Goal: Task Accomplishment & Management: Manage account settings

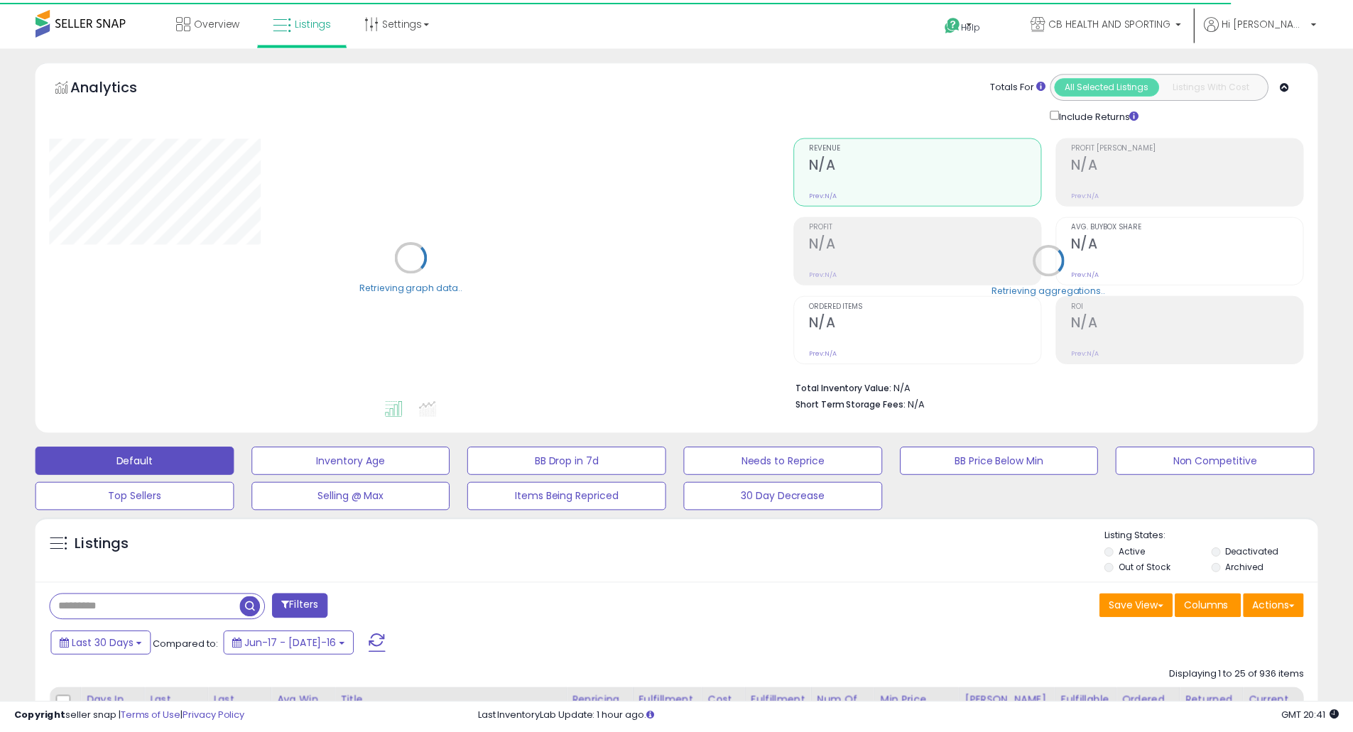
scroll to position [379, 0]
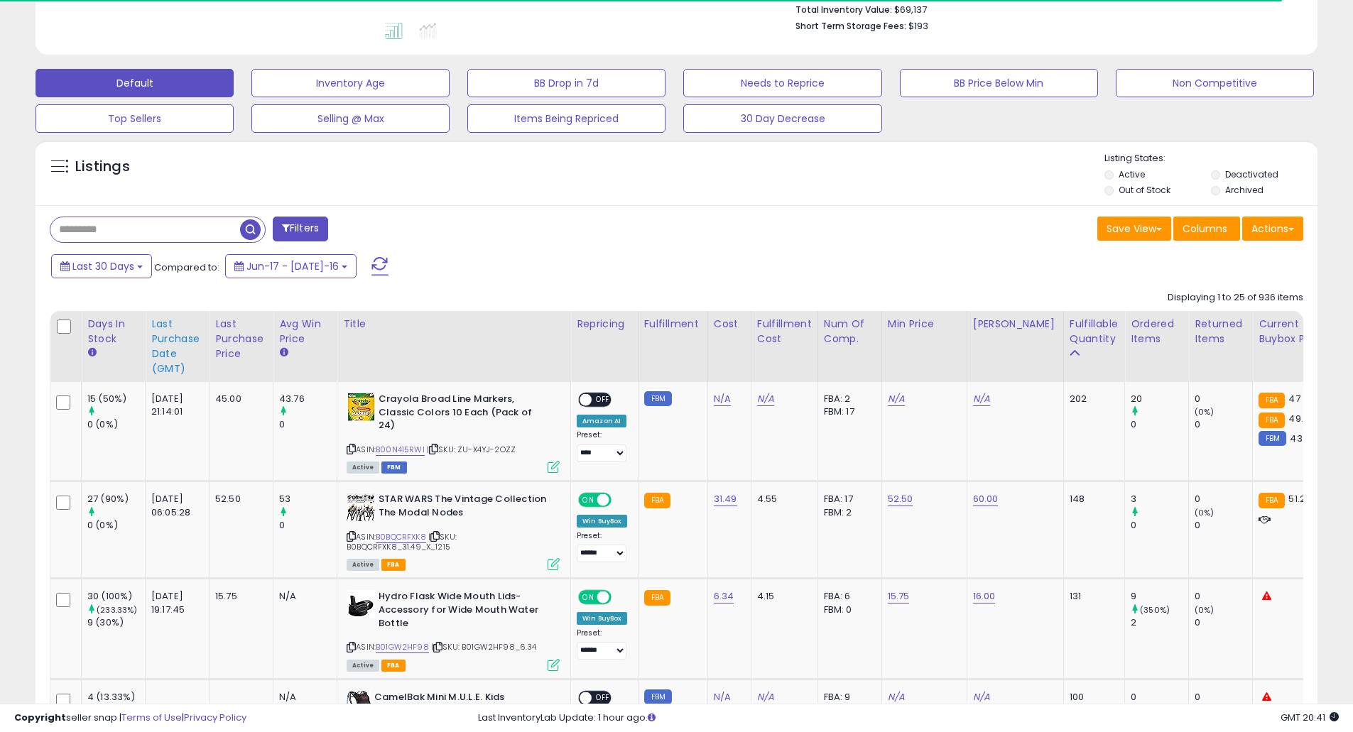
click at [160, 350] on div "Last Purchase Date (GMT)" at bounding box center [177, 347] width 52 height 60
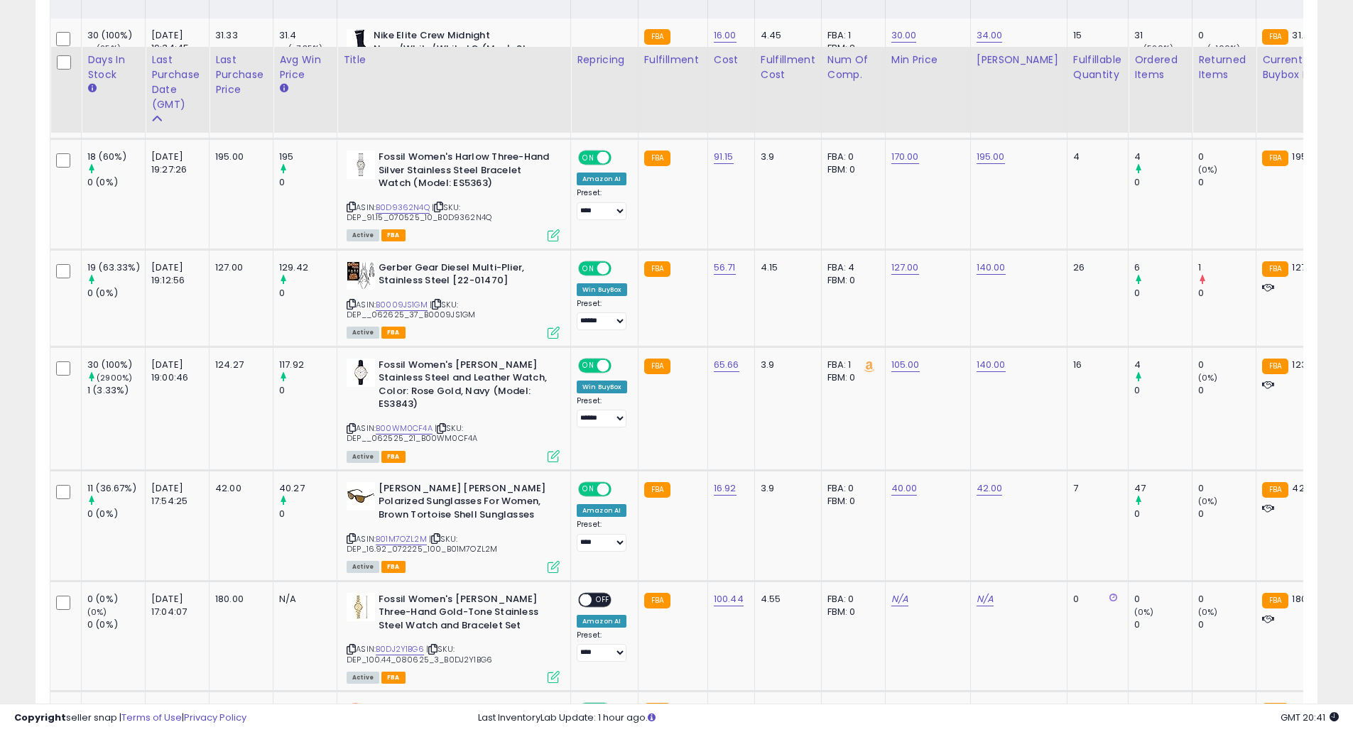
scroll to position [947, 0]
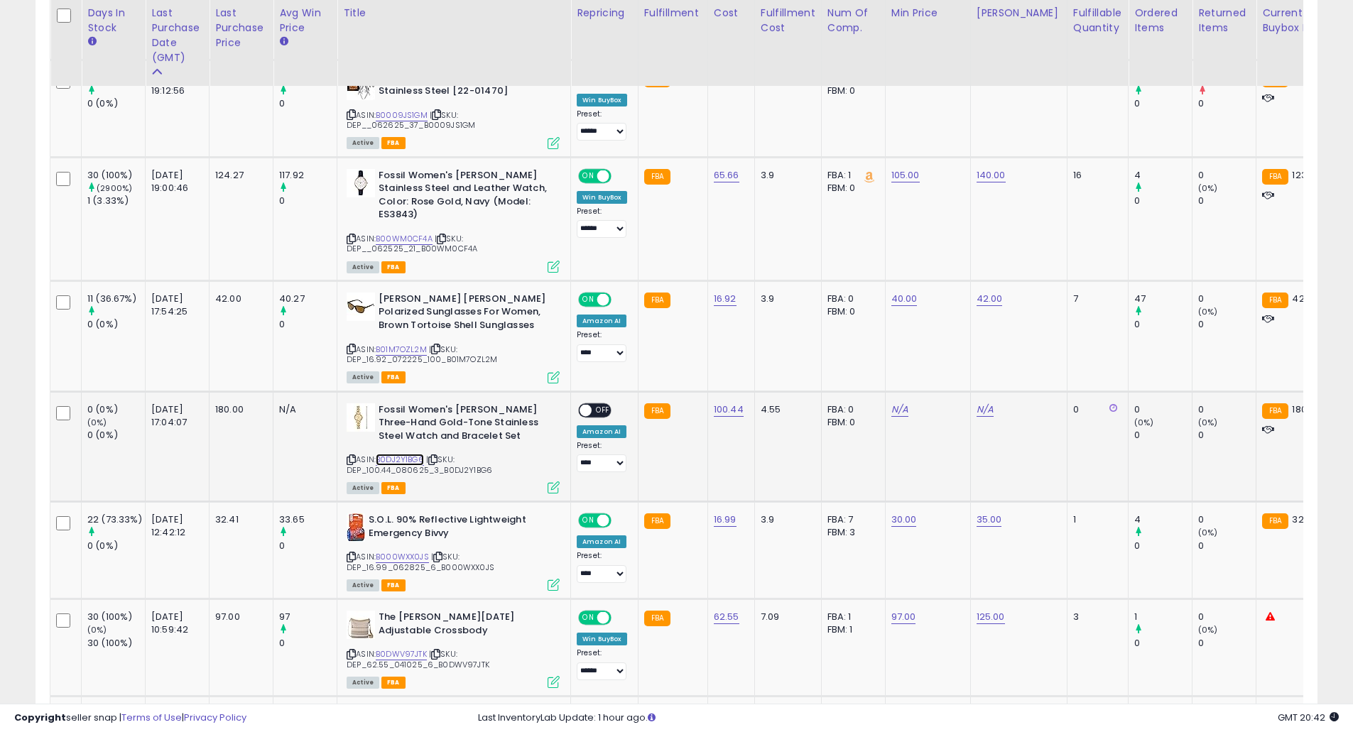
click at [400, 458] on link "B0DJ2Y1BG6" at bounding box center [400, 460] width 48 height 12
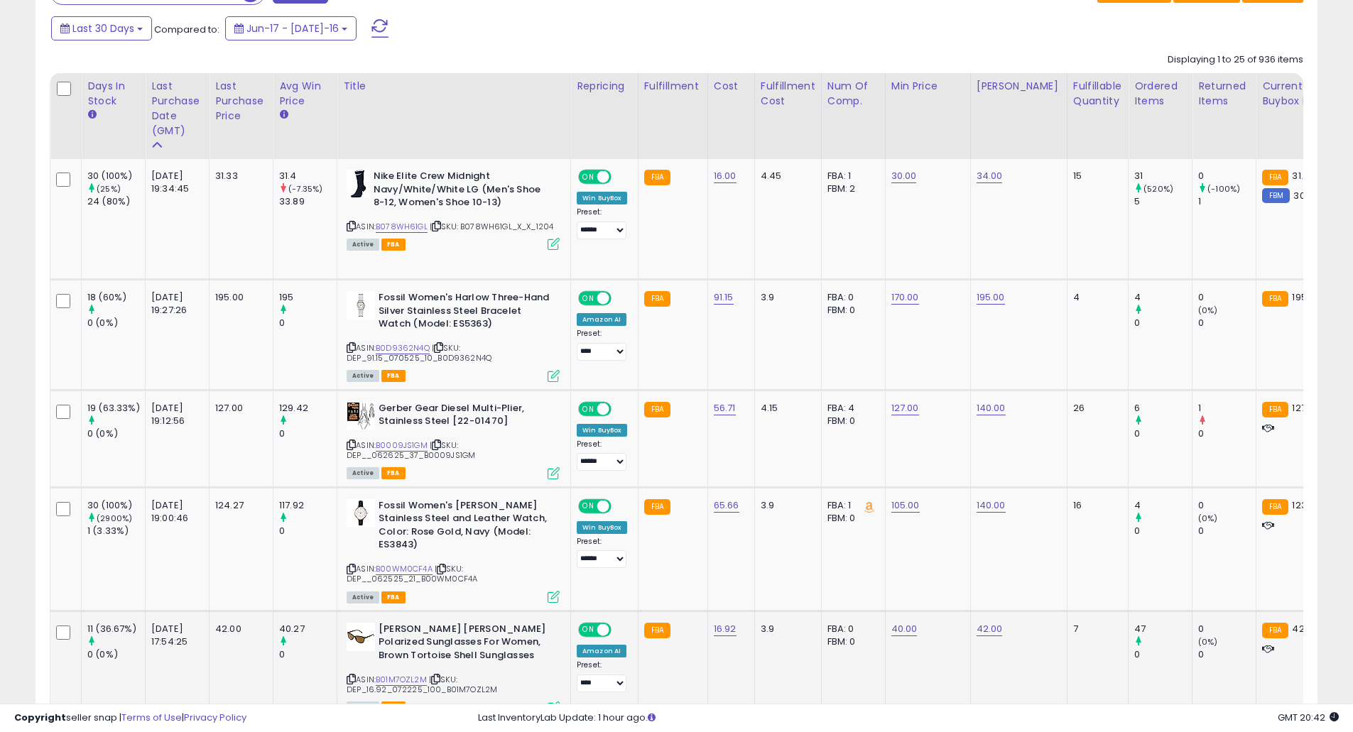
scroll to position [568, 0]
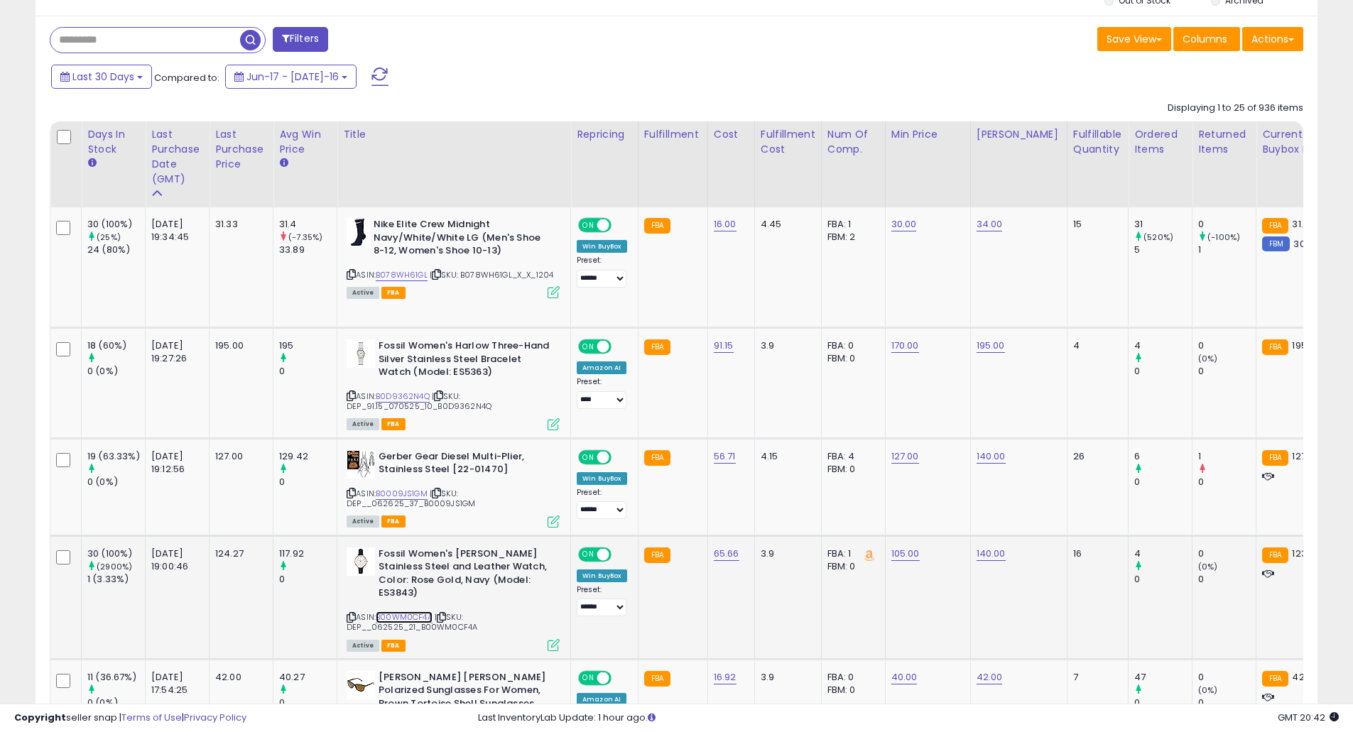
click at [393, 617] on link "B00WM0CF4A" at bounding box center [404, 618] width 57 height 12
click at [394, 394] on link "B0D9362N4Q" at bounding box center [403, 397] width 54 height 12
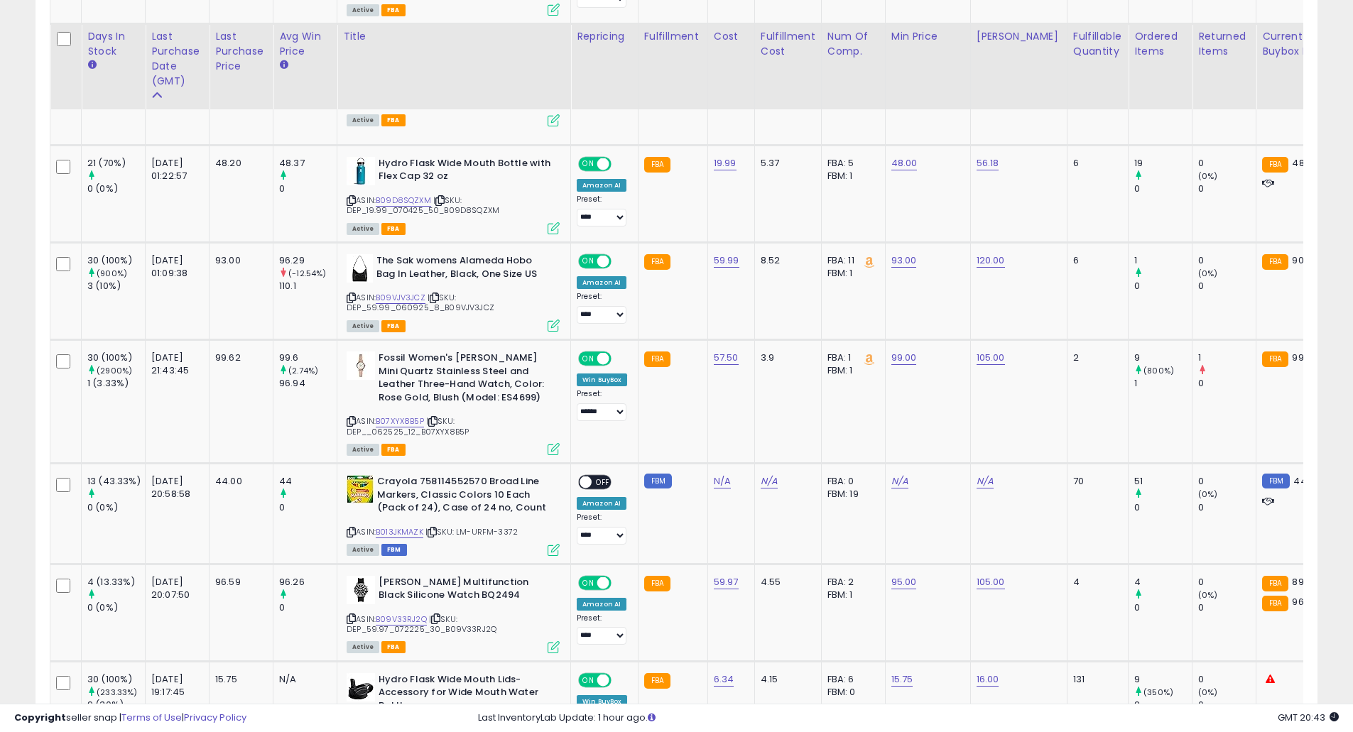
scroll to position [1894, 0]
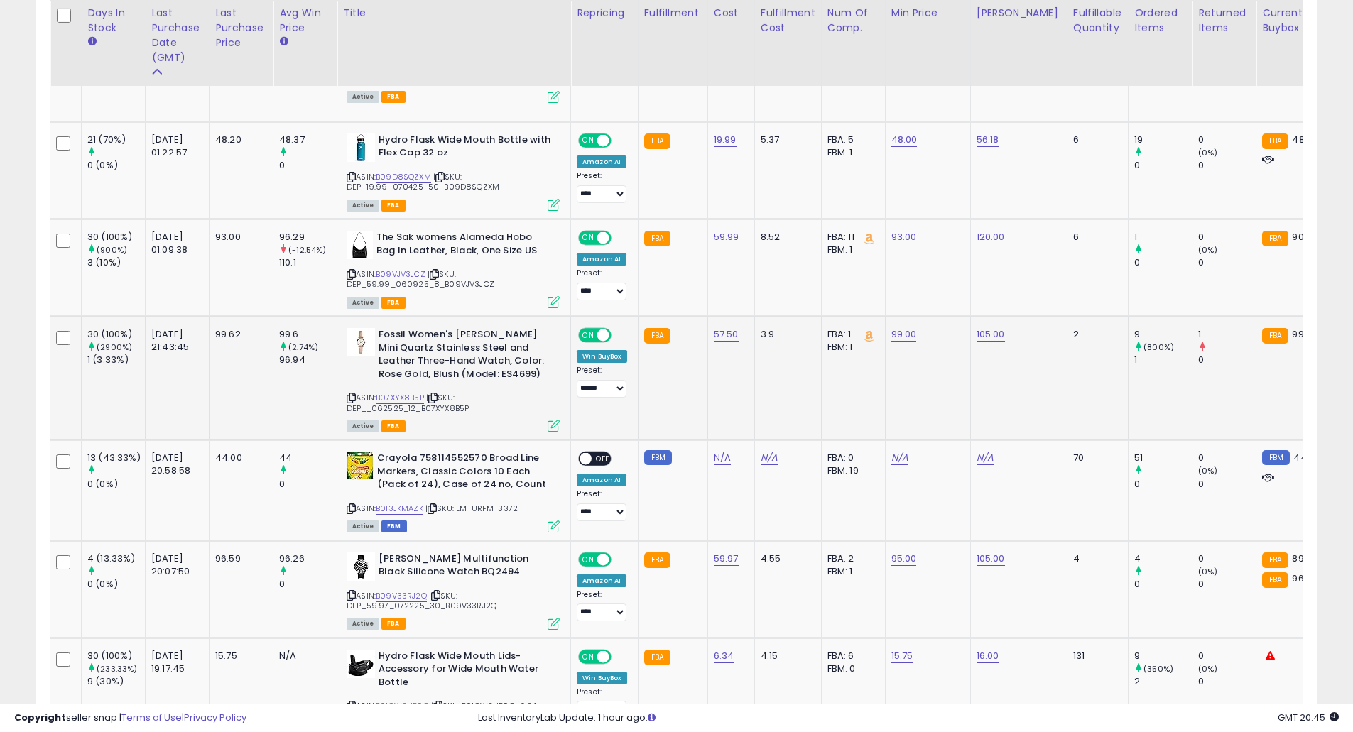
click at [707, 324] on td "57.50" at bounding box center [730, 378] width 47 height 124
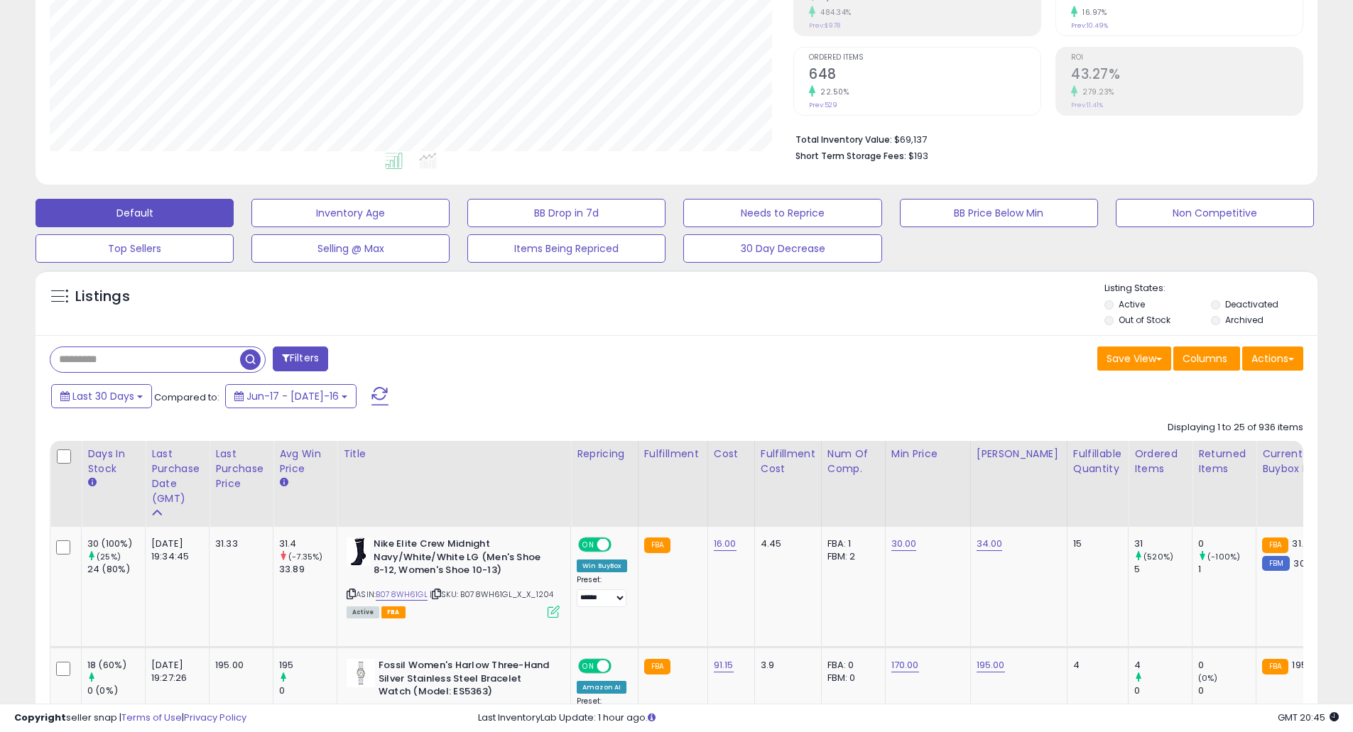
scroll to position [0, 0]
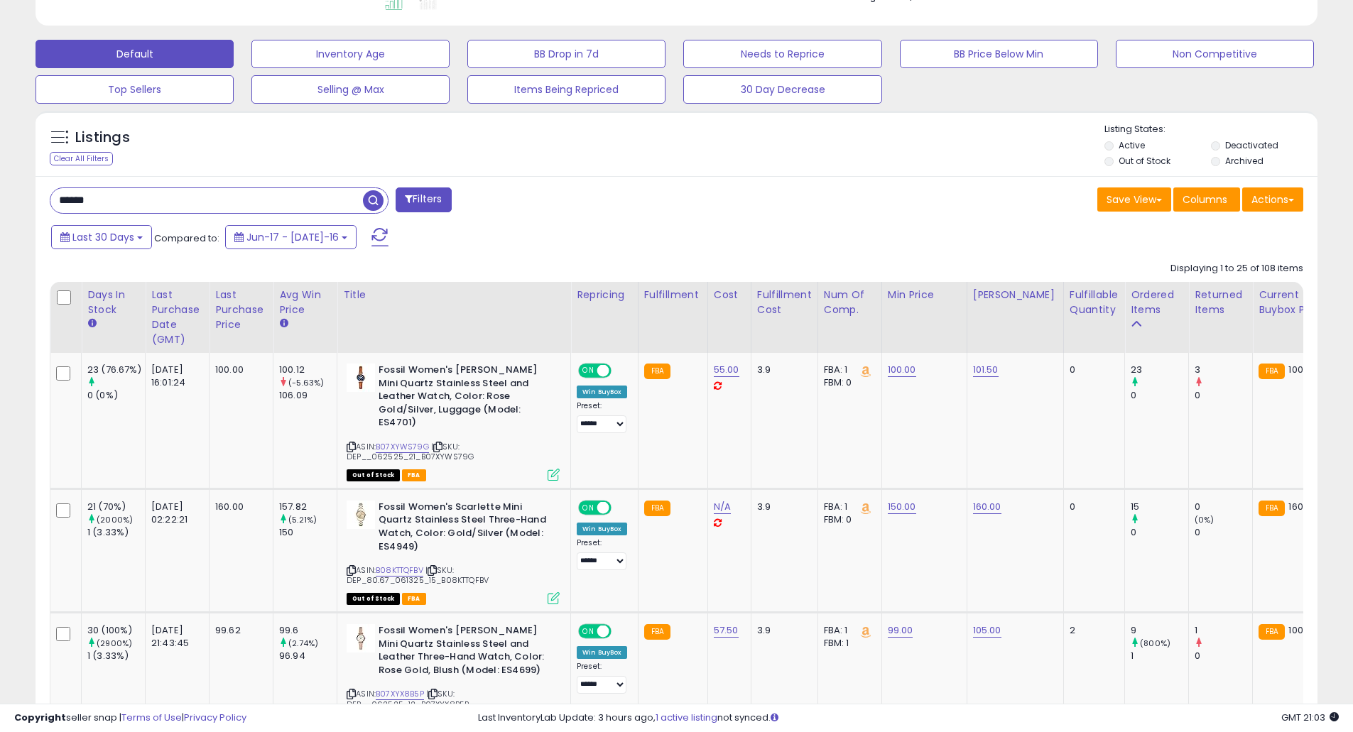
scroll to position [291, 744]
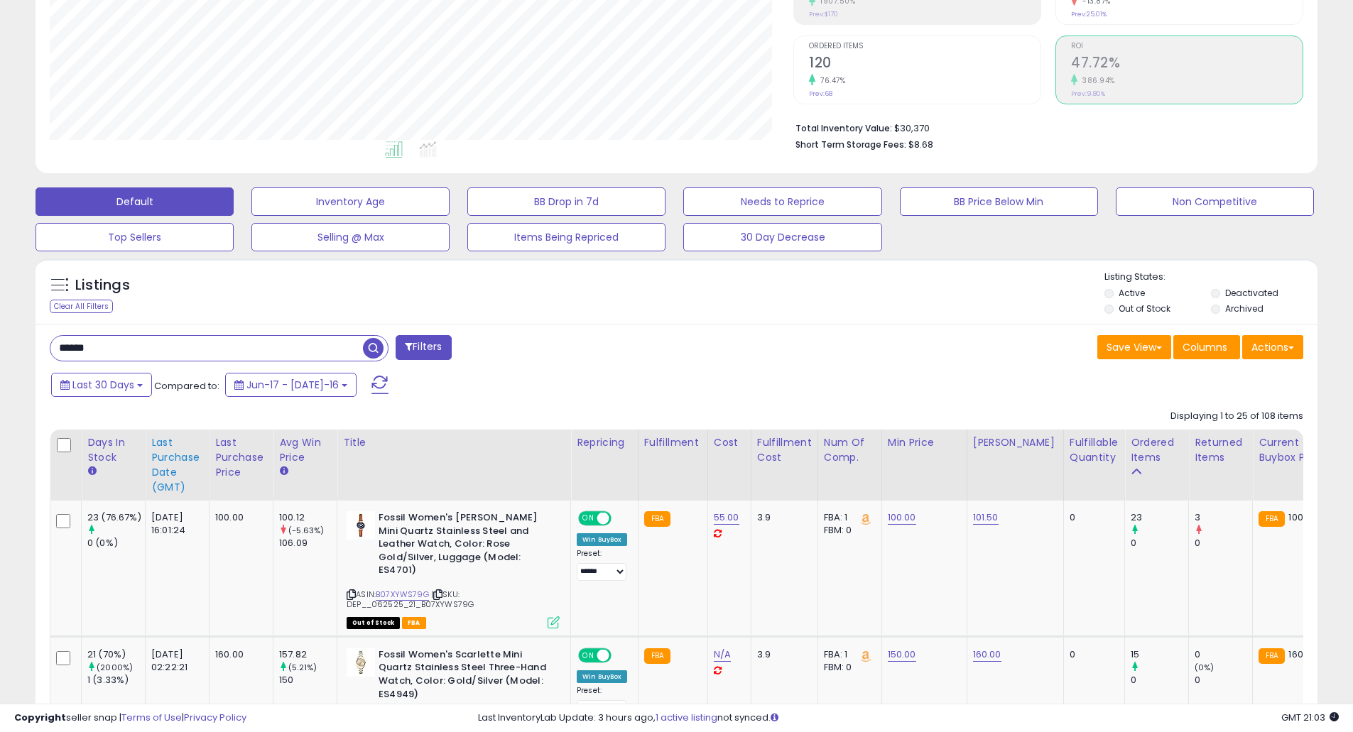
click at [175, 464] on div "Last Purchase Date (GMT)" at bounding box center [177, 465] width 52 height 60
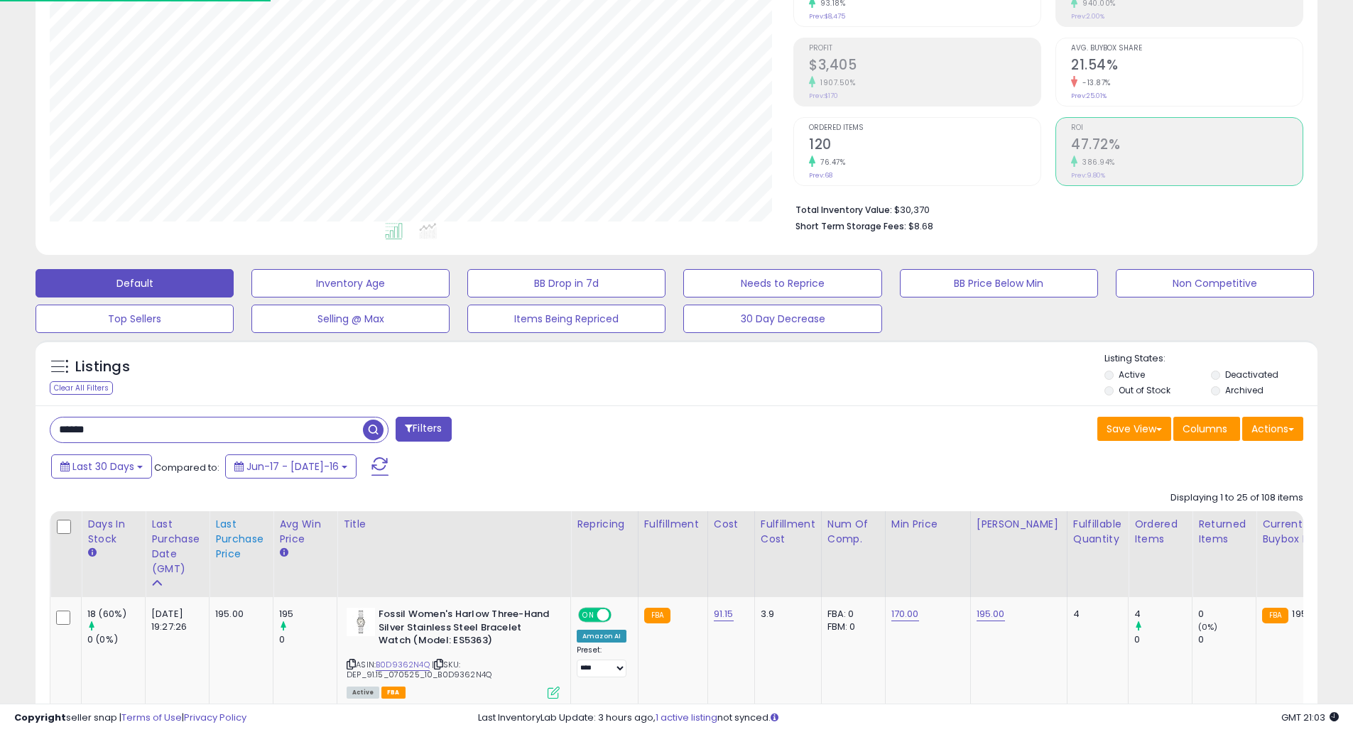
scroll to position [260, 0]
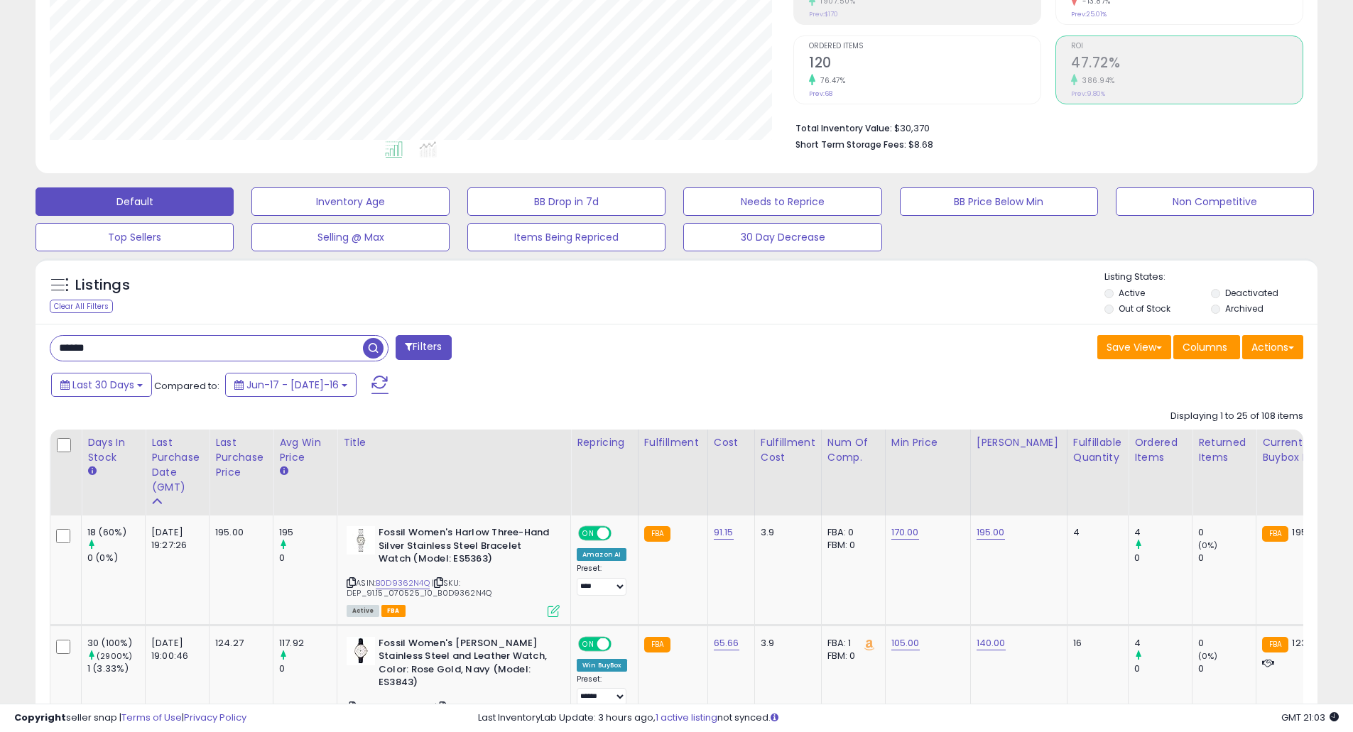
drag, startPoint x: 212, startPoint y: 356, endPoint x: -64, endPoint y: 309, distance: 279.6
click at [0, 309] on html "Unable to login Retrieving listings data.. has not yet accepted the Terms of Us…" at bounding box center [676, 106] width 1353 height 732
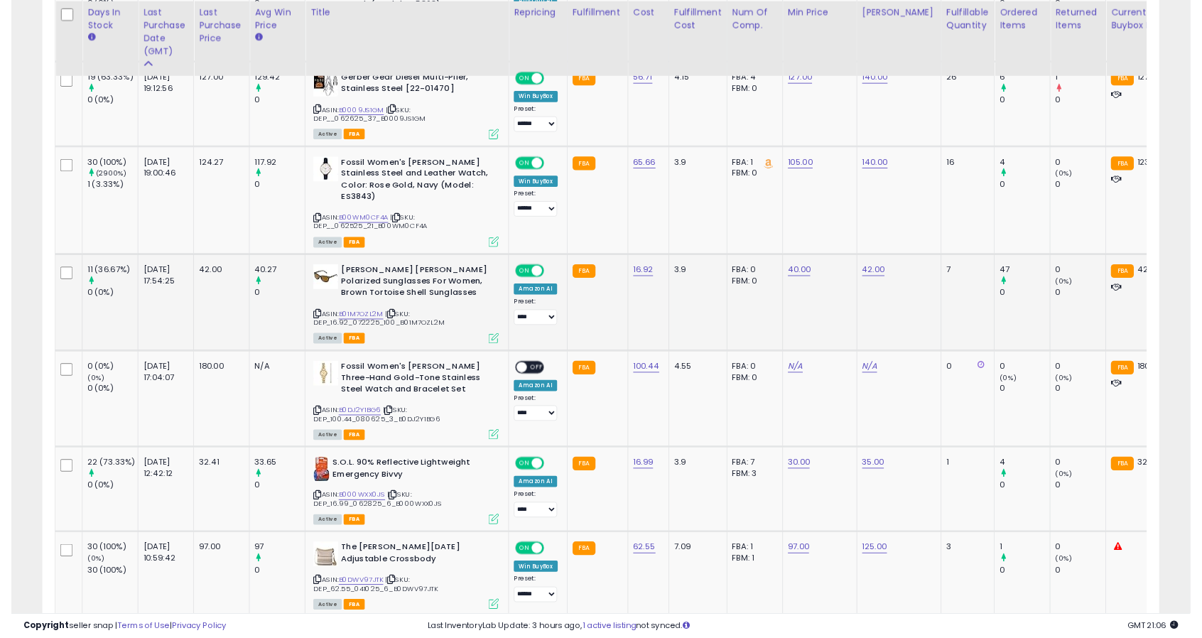
scroll to position [291, 656]
